Goal: Task Accomplishment & Management: Manage account settings

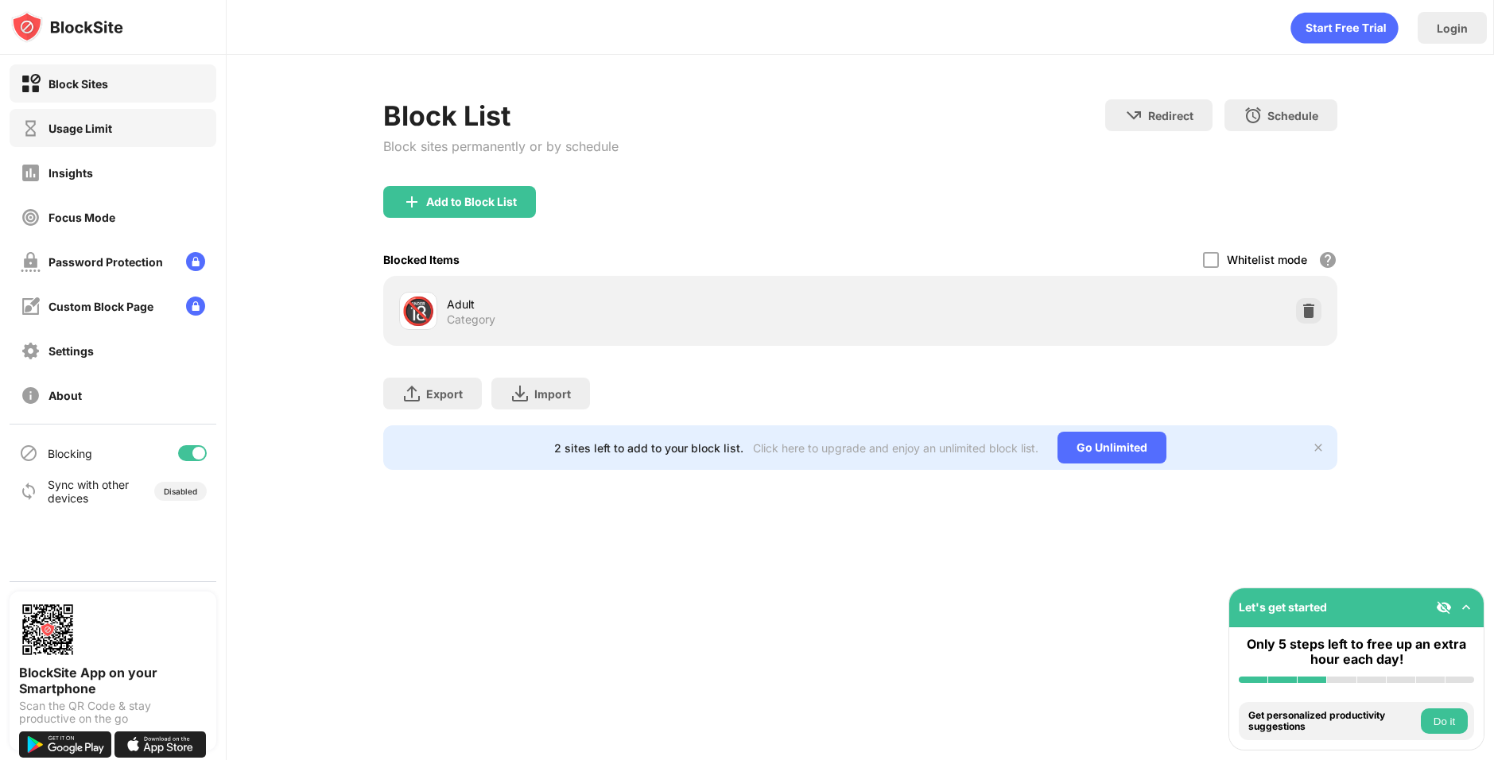
click at [111, 129] on div "Usage Limit" at bounding box center [80, 129] width 64 height 14
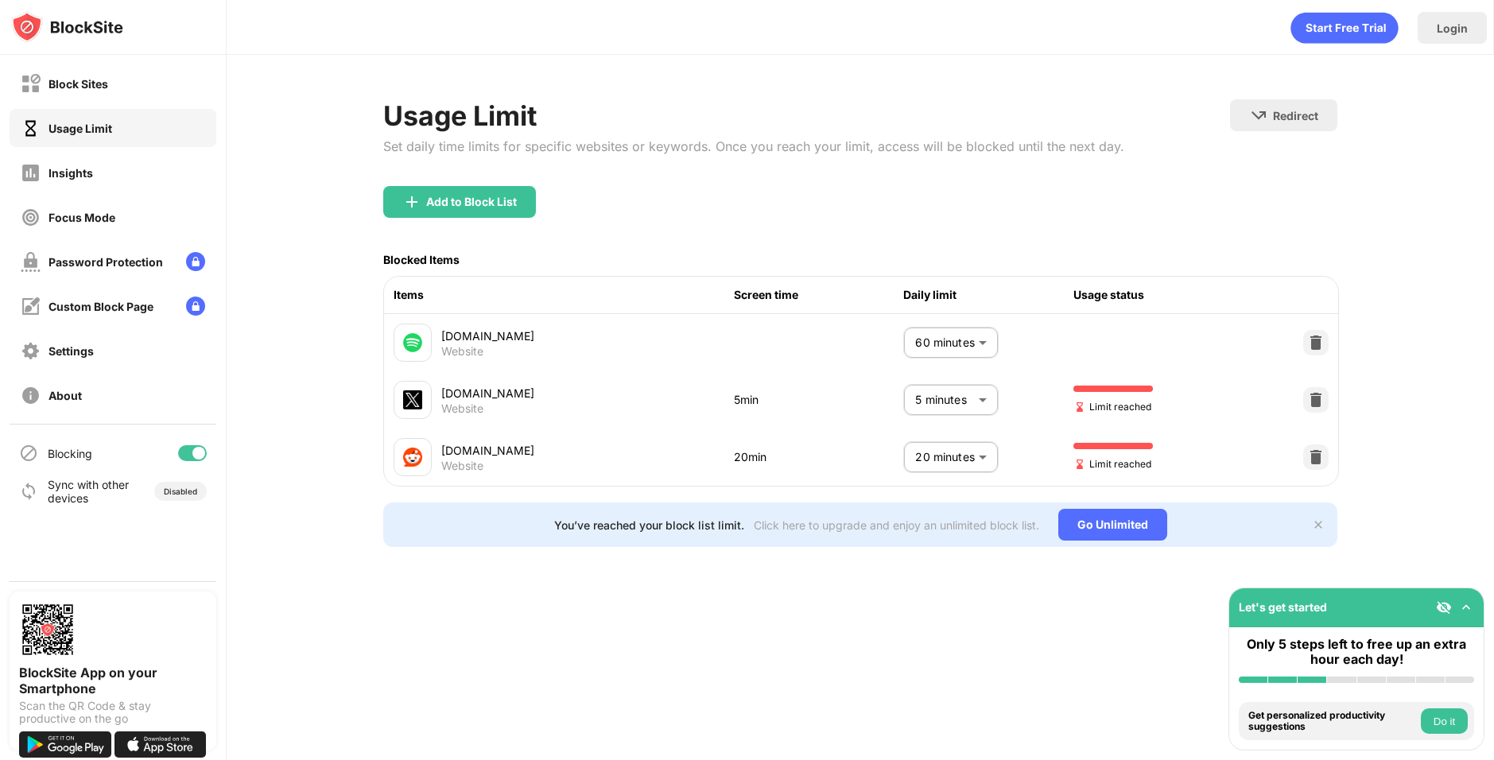
click at [948, 401] on body "Block Sites Usage Limit Insights Focus Mode Password Protection Custom Block Pa…" at bounding box center [747, 380] width 1494 height 760
click at [944, 485] on p "5 minutes" at bounding box center [938, 489] width 81 height 17
click at [976, 393] on body "Block Sites Usage Limit Insights Focus Mode Password Protection Custom Block Pa…" at bounding box center [747, 380] width 1494 height 760
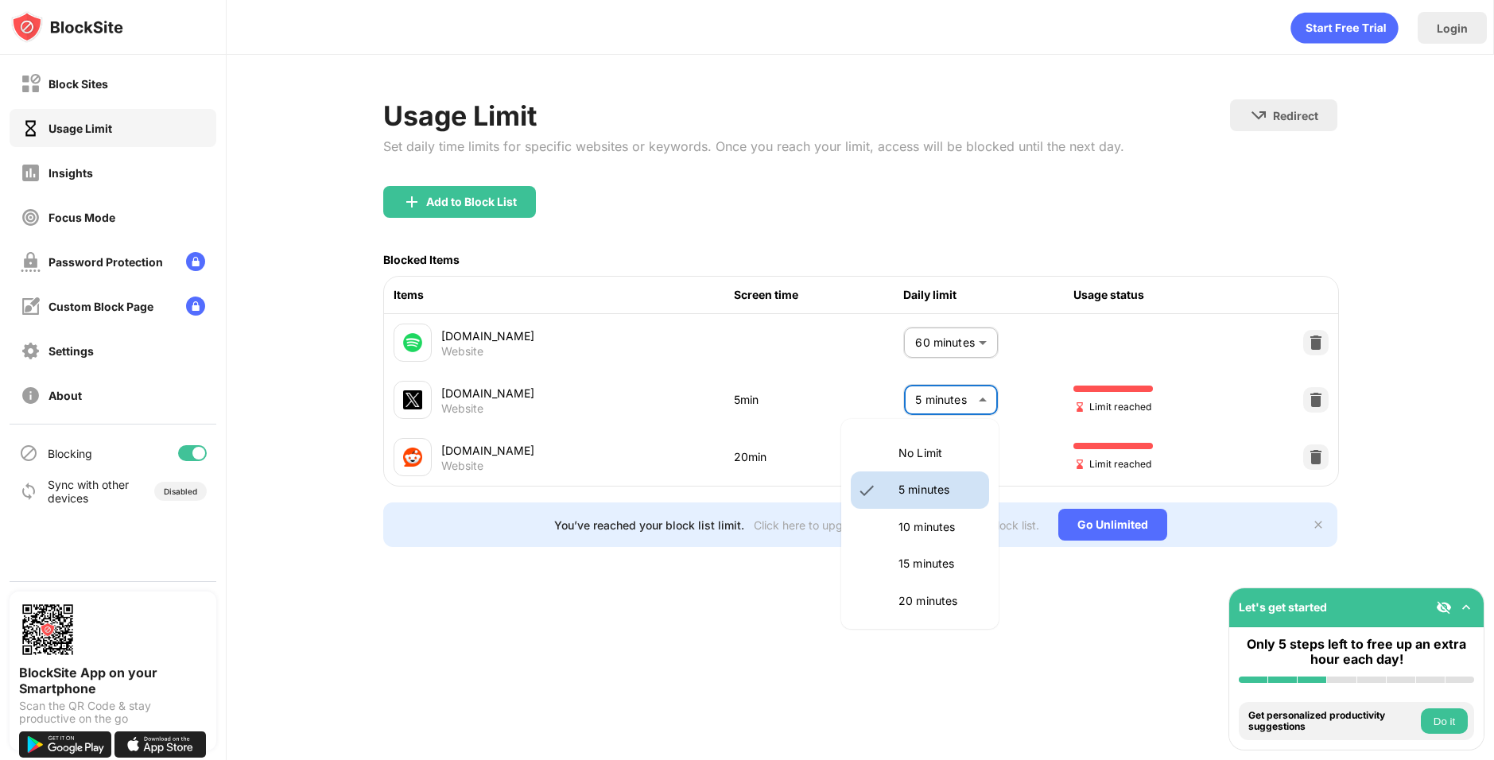
click at [950, 448] on p "No Limit" at bounding box center [938, 452] width 81 height 17
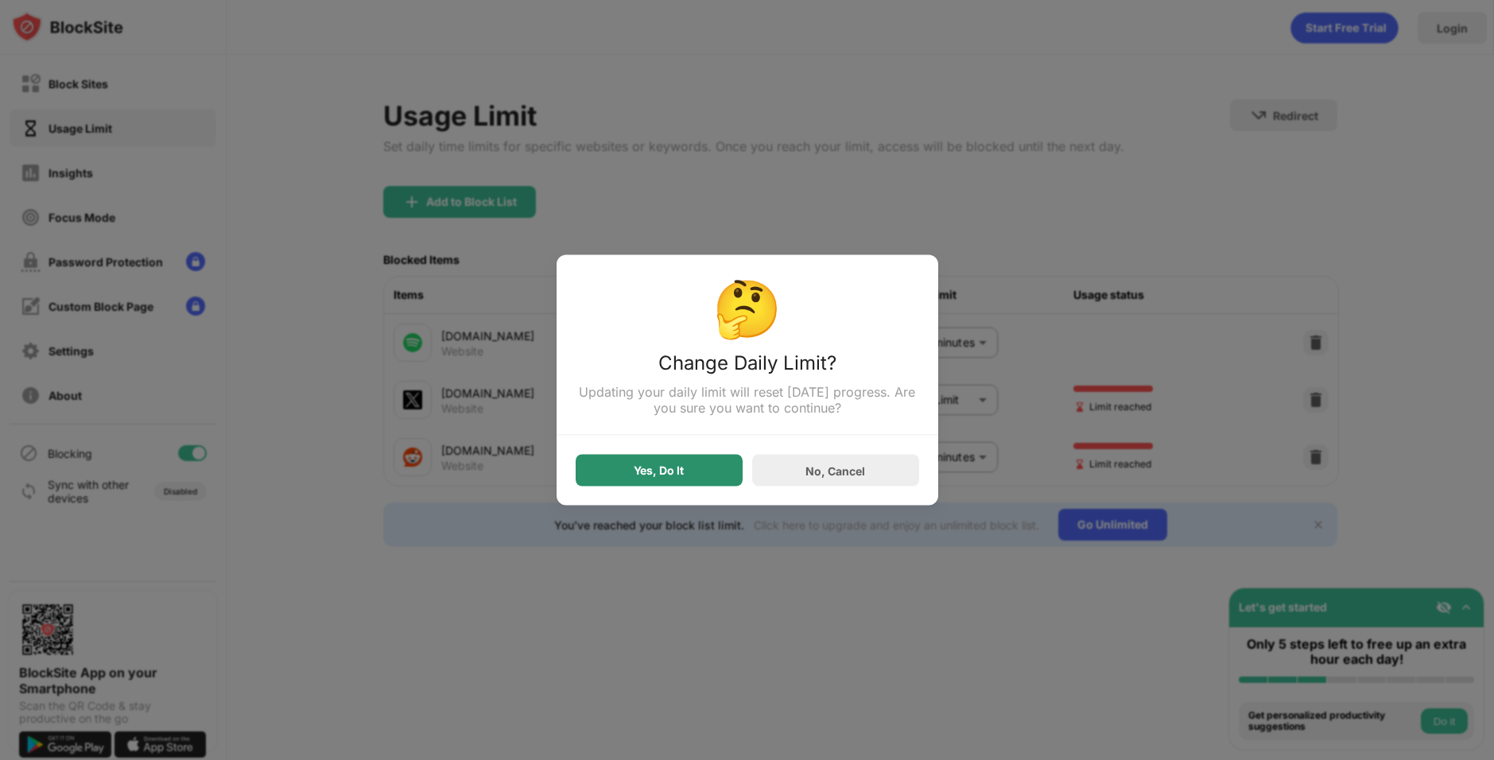
click at [656, 454] on div "Yes, Do It No, Cancel" at bounding box center [747, 461] width 343 height 51
click at [660, 457] on div "Yes, Do It No, Cancel" at bounding box center [747, 461] width 343 height 51
click at [666, 465] on div "Yes, Do It" at bounding box center [659, 471] width 167 height 32
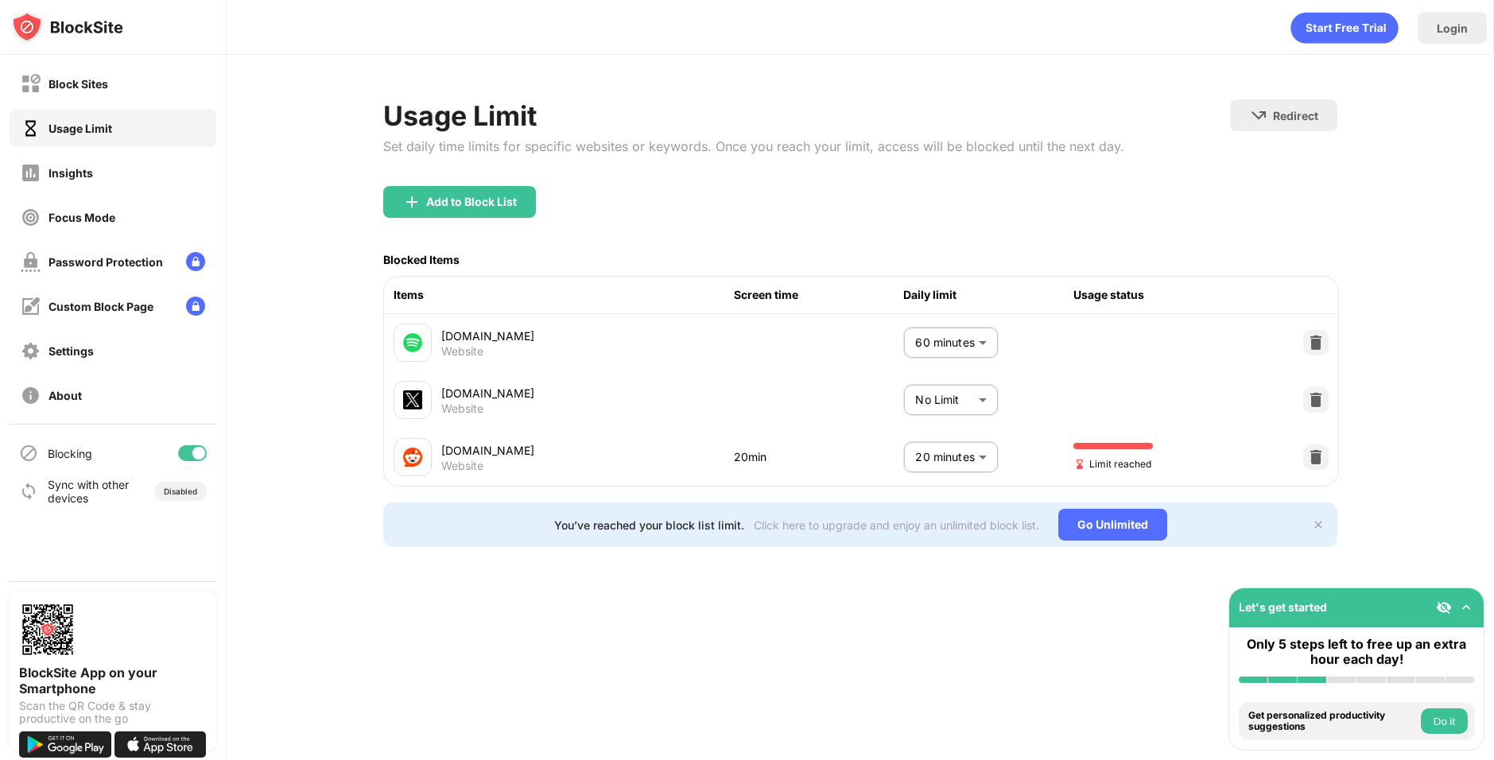
click at [915, 405] on body "Block Sites Usage Limit Insights Focus Mode Password Protection Custom Block Pa…" at bounding box center [747, 380] width 1494 height 760
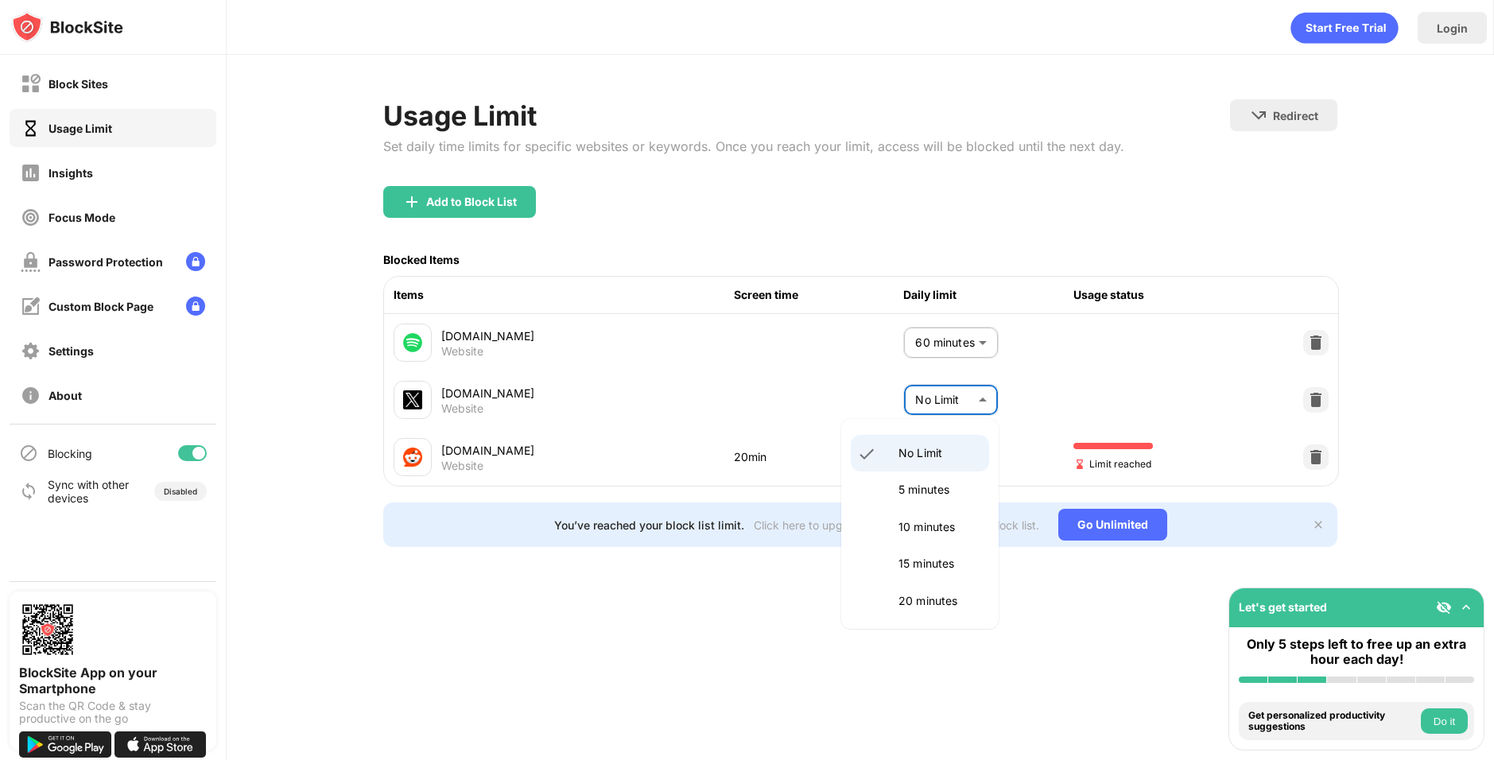
click at [913, 496] on p "5 minutes" at bounding box center [938, 489] width 81 height 17
type input "*"
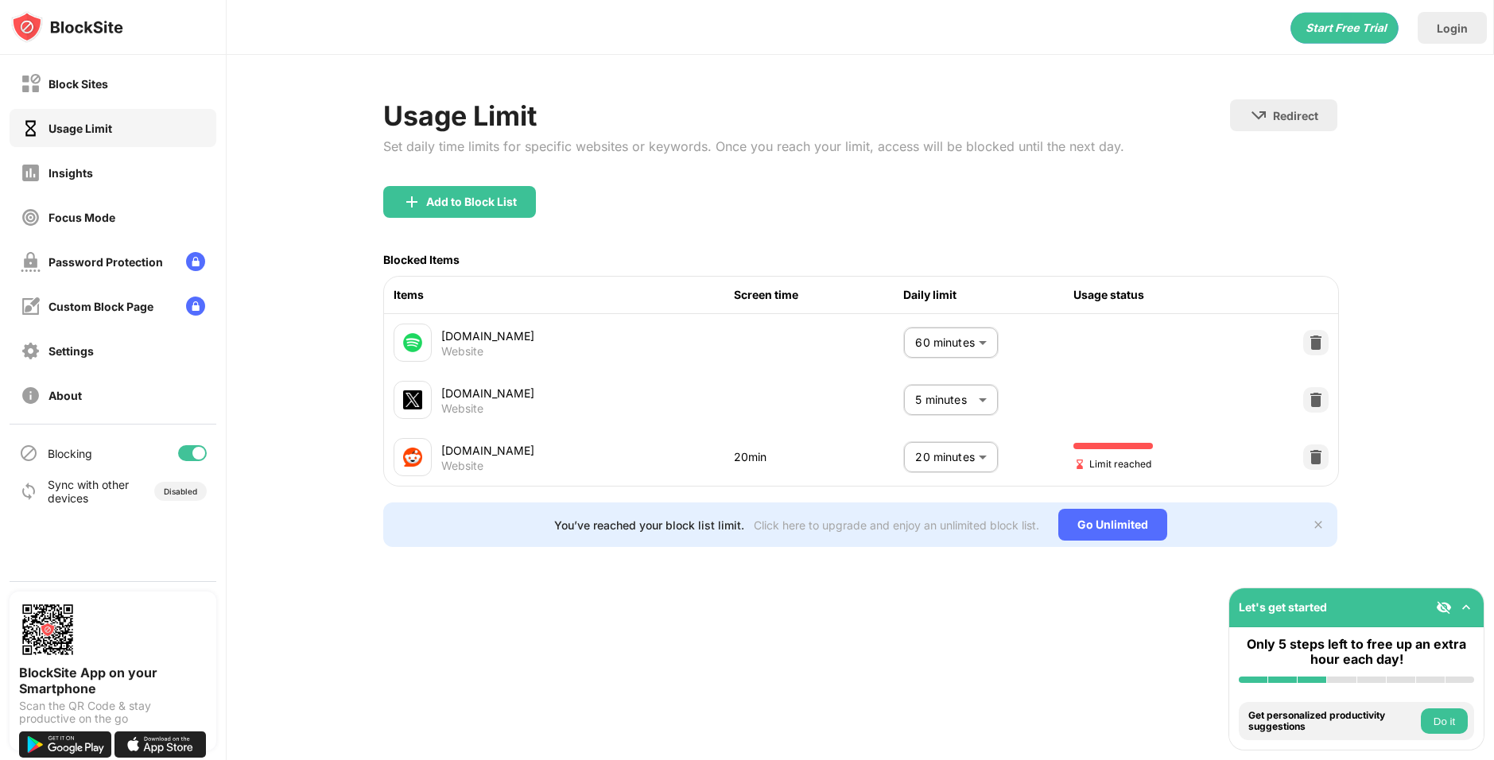
click at [943, 466] on body "Block Sites Usage Limit Insights Focus Mode Password Protection Custom Block Pa…" at bounding box center [747, 380] width 1494 height 760
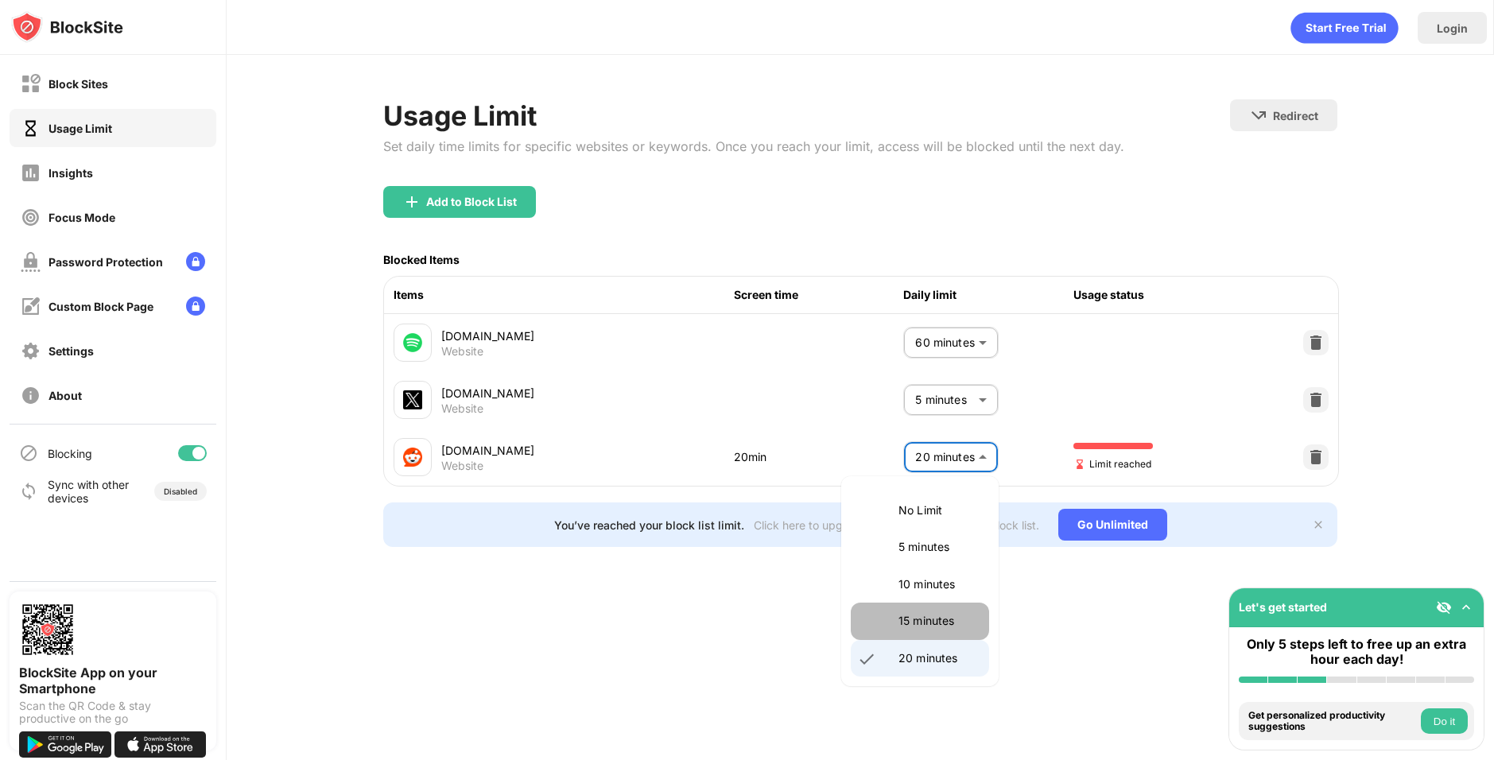
click at [937, 622] on p "15 minutes" at bounding box center [938, 620] width 81 height 17
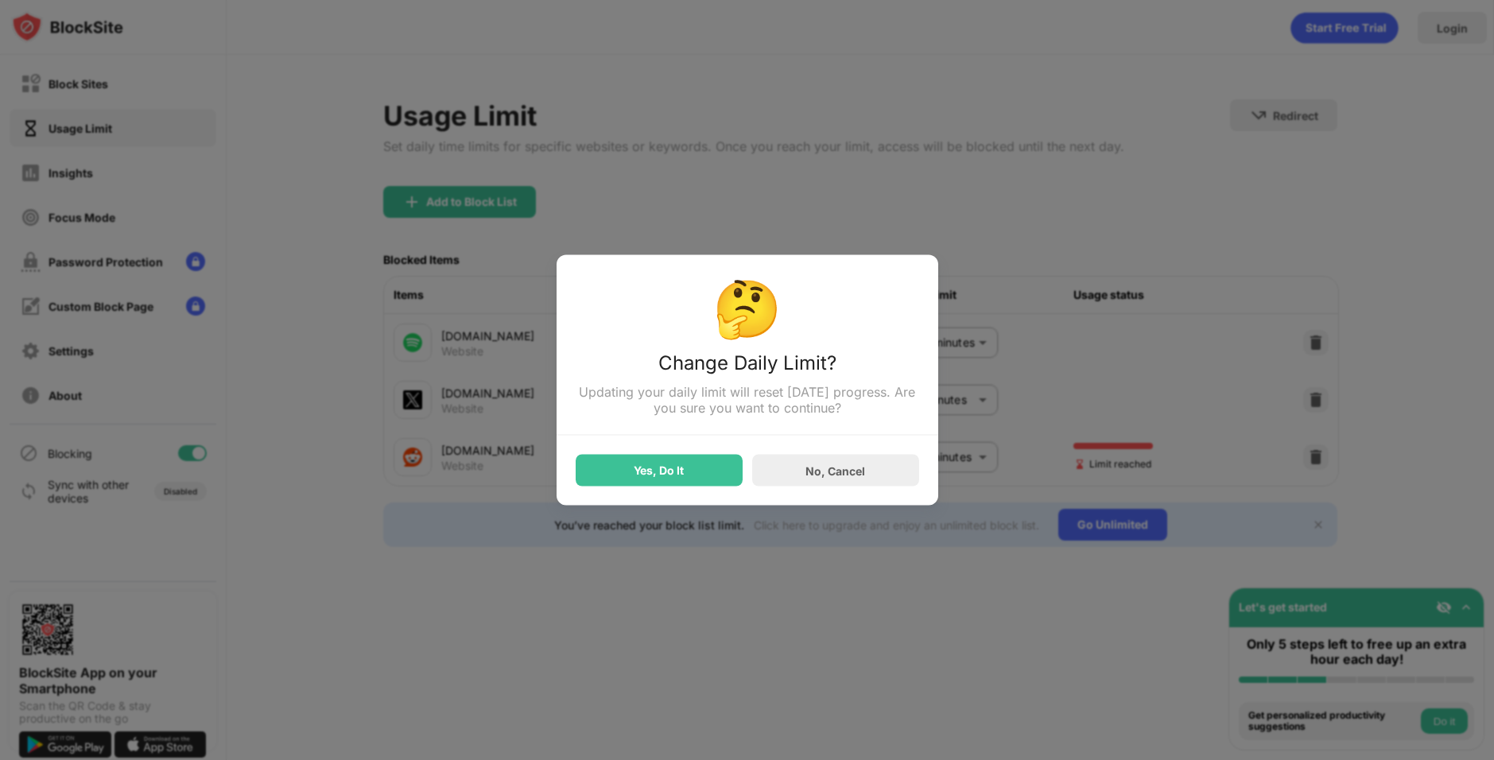
click at [692, 498] on div "🤔 Change Daily Limit? Updating your daily limit will reset today’s progress. Ar…" at bounding box center [747, 380] width 382 height 250
drag, startPoint x: 684, startPoint y: 491, endPoint x: 677, endPoint y: 483, distance: 11.3
click at [684, 491] on div "🤔 Change Daily Limit? Updating your daily limit will reset today’s progress. Ar…" at bounding box center [747, 380] width 382 height 250
click at [674, 477] on div "Yes, Do It" at bounding box center [659, 470] width 50 height 13
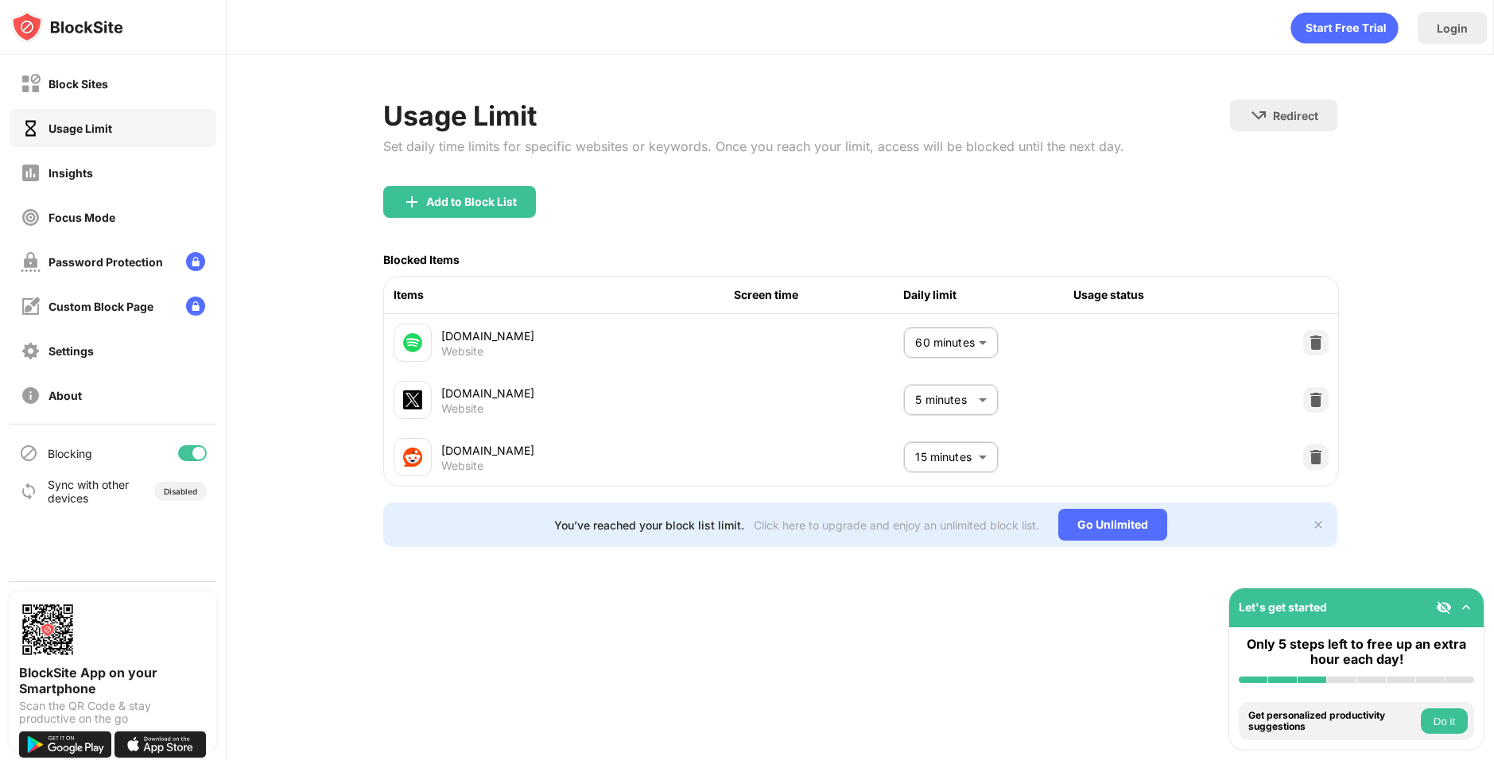
click at [960, 456] on body "Block Sites Usage Limit Insights Focus Mode Password Protection Custom Block Pa…" at bounding box center [747, 380] width 1494 height 760
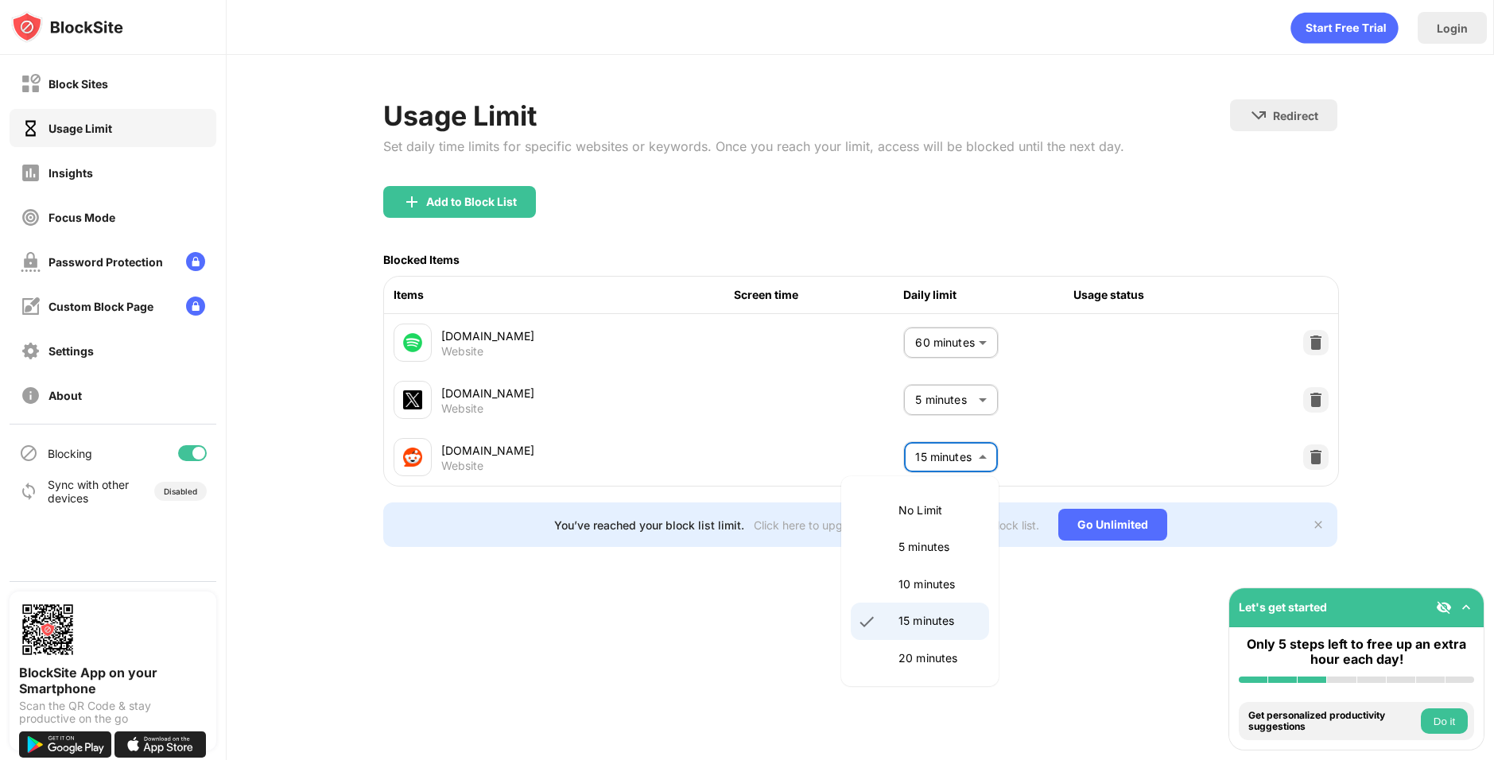
click at [919, 648] on li "20 minutes" at bounding box center [920, 658] width 138 height 37
type input "**"
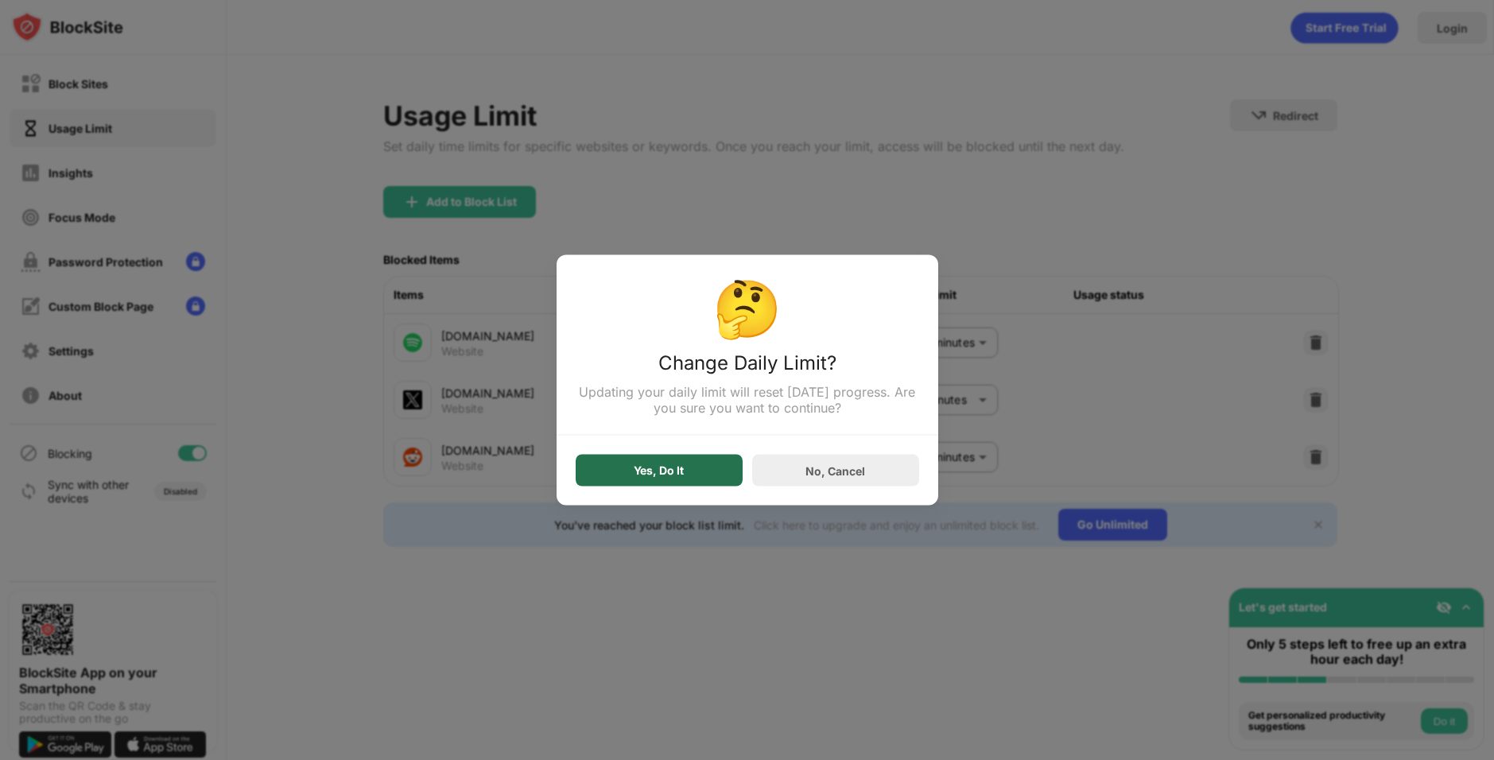
click at [618, 463] on div "Yes, Do It" at bounding box center [659, 471] width 167 height 32
